Goal: Contribute content: Contribute content

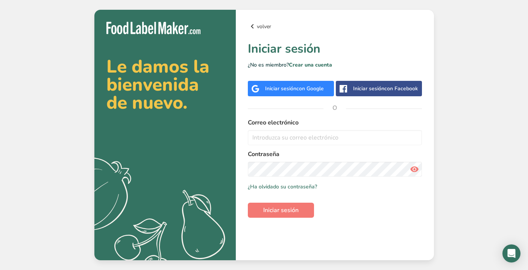
click at [263, 29] on link "volver" at bounding box center [335, 26] width 174 height 9
click at [257, 25] on link "volver" at bounding box center [335, 26] width 174 height 9
click at [254, 27] on icon at bounding box center [252, 27] width 9 height 14
click at [303, 90] on span "con Google" at bounding box center [310, 88] width 27 height 7
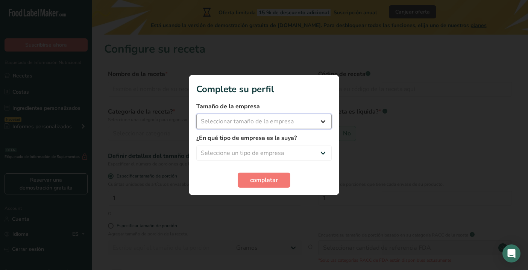
select select "1"
click at [257, 129] on form "Tamaño de la empresa Menos de 10 empleados De 10 a 50 empleados De 51 a 500 emp…" at bounding box center [263, 145] width 135 height 86
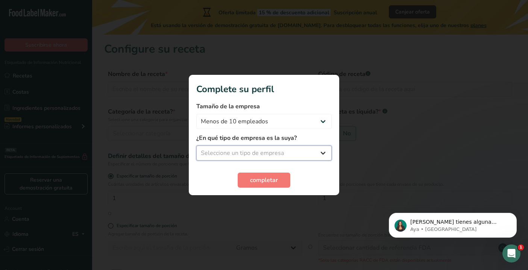
select select "1"
click at [255, 174] on button "completar" at bounding box center [264, 180] width 53 height 15
click at [253, 180] on span "completar" at bounding box center [264, 180] width 28 height 9
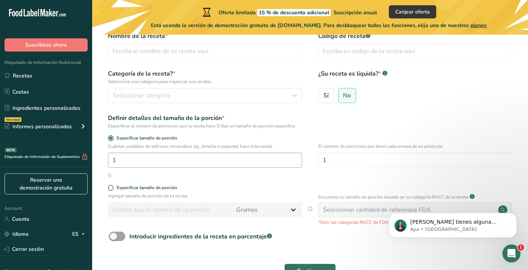
scroll to position [38, 0]
click at [248, 99] on div "Seleccionar categoría" at bounding box center [203, 95] width 180 height 9
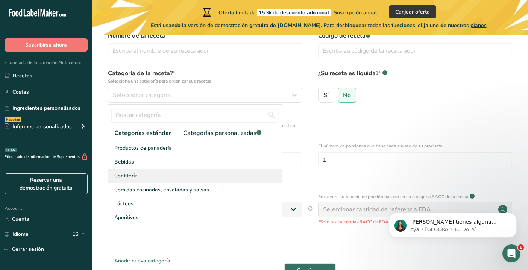
click at [213, 175] on div "Confitería" at bounding box center [195, 176] width 174 height 14
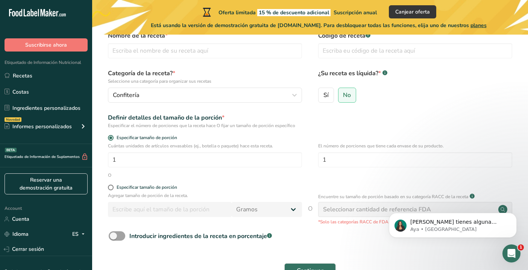
scroll to position [23, 0]
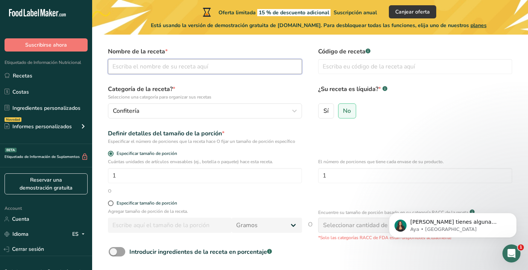
click at [219, 71] on input "text" at bounding box center [205, 66] width 194 height 15
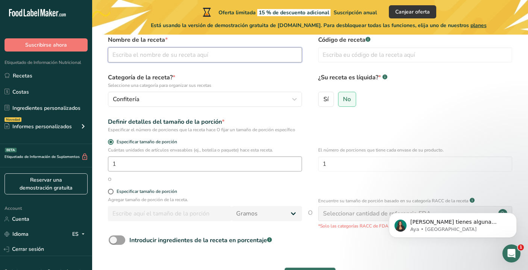
scroll to position [38, 0]
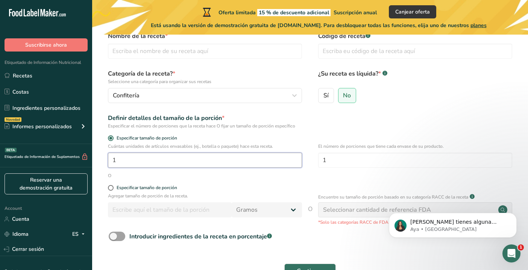
click at [196, 160] on input "1" at bounding box center [205, 160] width 194 height 15
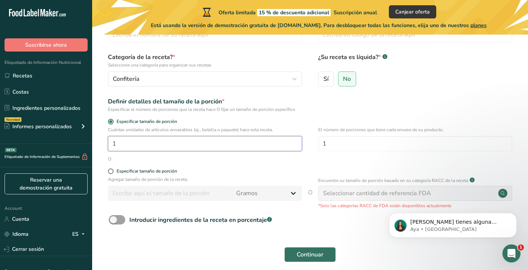
scroll to position [56, 0]
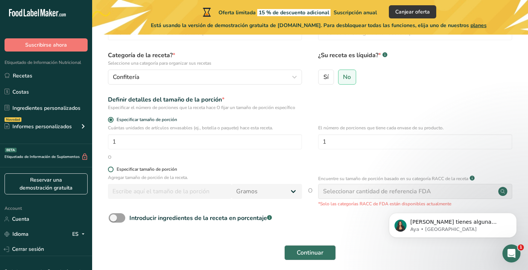
click at [211, 170] on label "Especificar tamaño de porción" at bounding box center [205, 170] width 194 height 6
click at [113, 170] on input "Especificar tamaño de porción" at bounding box center [110, 169] width 5 height 5
radio input "true"
radio input "false"
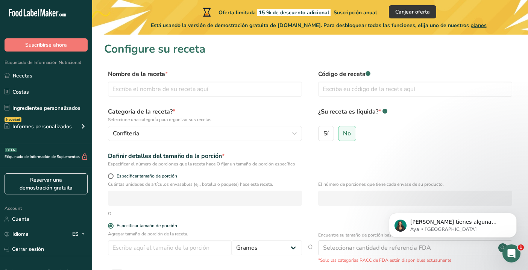
scroll to position [0, 0]
click at [122, 88] on input "text" at bounding box center [205, 89] width 194 height 15
type input "Gomitas con chamoy"
click at [336, 90] on input "text" at bounding box center [415, 89] width 194 height 15
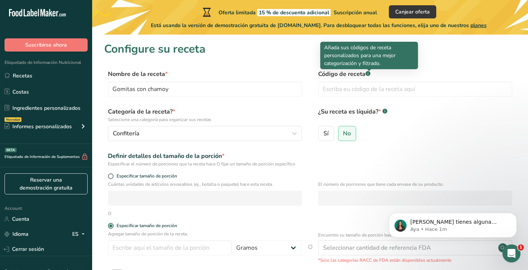
click at [368, 72] on div at bounding box center [370, 71] width 4 height 4
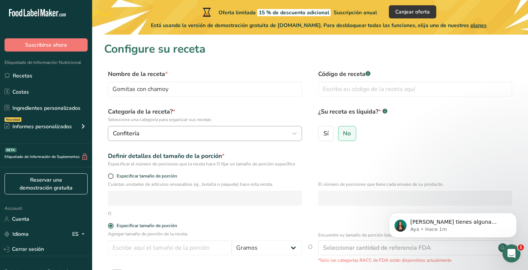
click at [197, 138] on div "Confitería" at bounding box center [203, 133] width 180 height 9
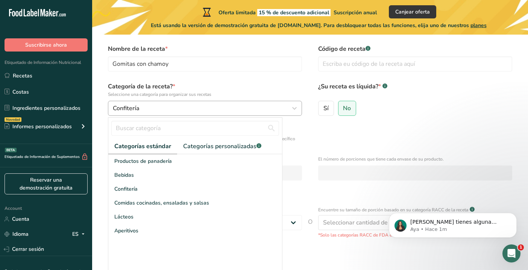
scroll to position [24, 0]
click at [350, 146] on form "Nombre de la receta * Gomitas con chamoy Código de receta .a-a{fill:#347362;}.b…" at bounding box center [310, 171] width 412 height 252
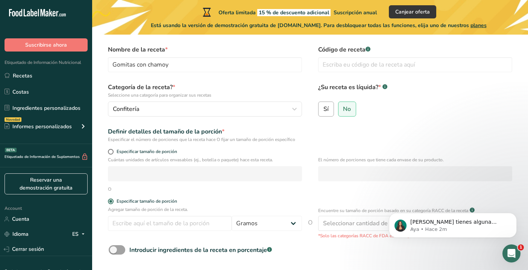
click at [328, 112] on span "Sí" at bounding box center [326, 109] width 5 height 8
click at [324, 111] on input "Sí" at bounding box center [321, 108] width 5 height 5
radio input "true"
select select "22"
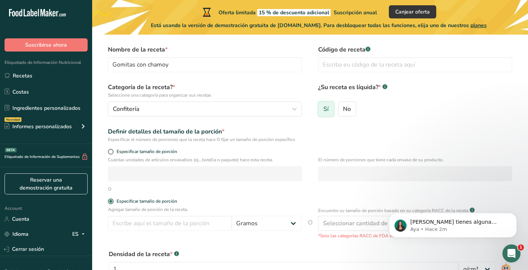
radio input "false"
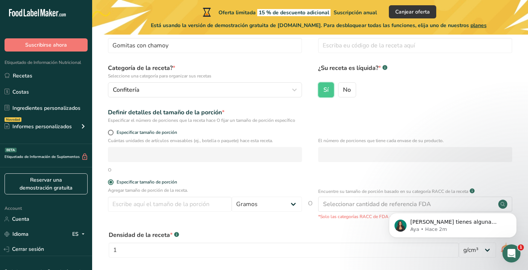
scroll to position [47, 0]
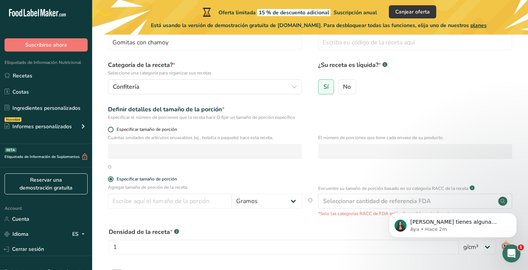
click at [110, 130] on span at bounding box center [111, 130] width 6 height 6
click at [110, 130] on input "Especificar tamaño de porción" at bounding box center [110, 129] width 5 height 5
radio input "true"
radio input "false"
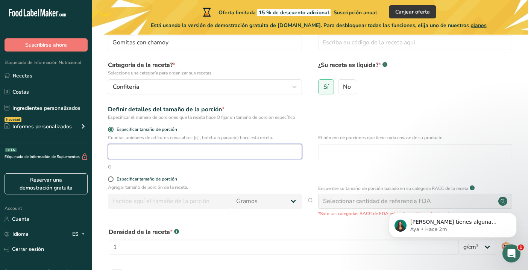
click at [139, 153] on input "number" at bounding box center [205, 151] width 194 height 15
type input "1"
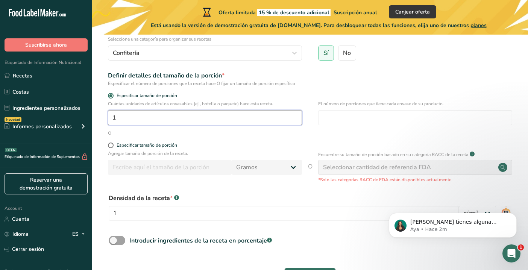
scroll to position [83, 0]
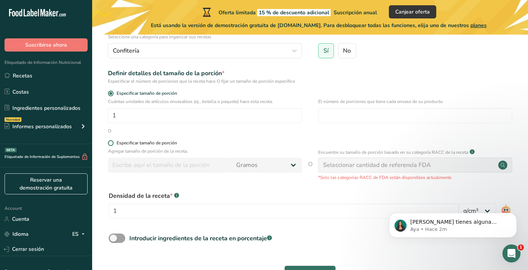
click at [120, 142] on div "Especificar tamaño de porción" at bounding box center [147, 143] width 61 height 6
click at [113, 142] on input "Especificar tamaño de porción" at bounding box center [110, 143] width 5 height 5
radio input "true"
radio input "false"
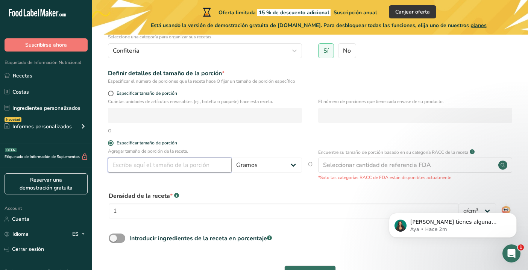
click at [207, 169] on input "number" at bounding box center [170, 165] width 124 height 15
type input "100"
click at [318, 192] on div "Densidad de la receta * .a-a{fill:#347362;}.b-a{fill:#fff;}" at bounding box center [284, 196] width 350 height 9
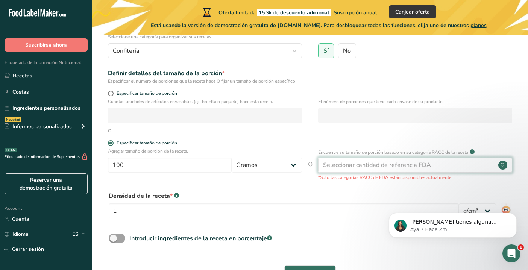
click at [336, 169] on div "Seleccionar cantidad de referencia FDA" at bounding box center [377, 165] width 108 height 9
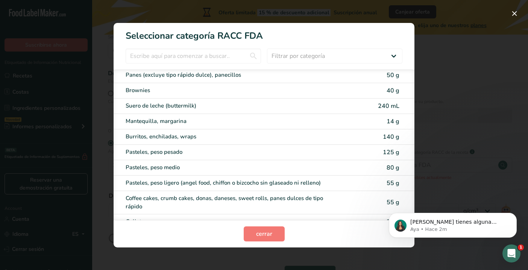
scroll to position [56, 0]
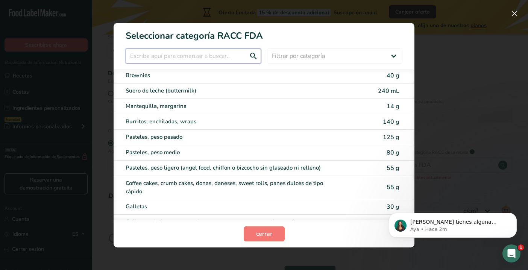
click at [217, 55] on input "RACC Category Selection Modal" at bounding box center [193, 56] width 135 height 15
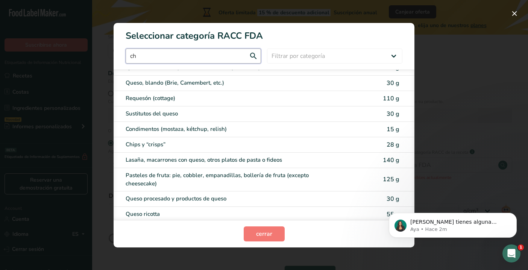
type input "c"
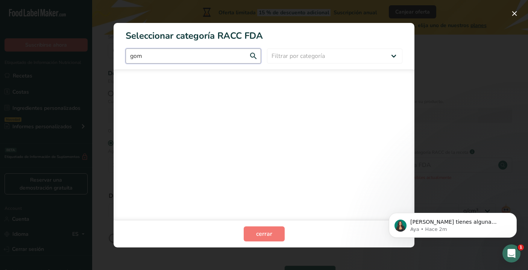
scroll to position [0, 0]
type input "g"
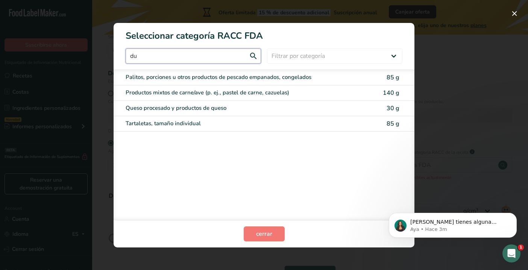
type input "d"
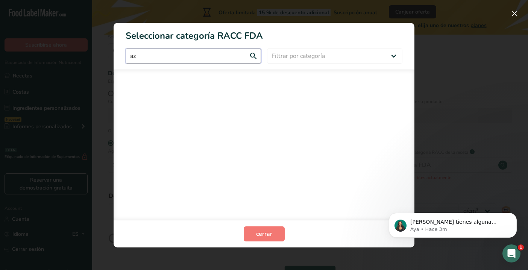
type input "a"
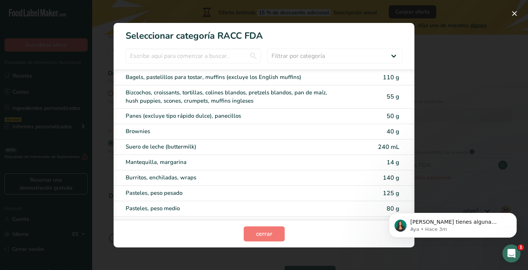
drag, startPoint x: 267, startPoint y: 38, endPoint x: 120, endPoint y: 37, distance: 146.4
click at [120, 37] on h1 "Seleccionar categoría RACC FDA" at bounding box center [264, 33] width 301 height 20
copy h1 "Seleccionar categoría RACC FDA"
